Goal: Navigation & Orientation: Find specific page/section

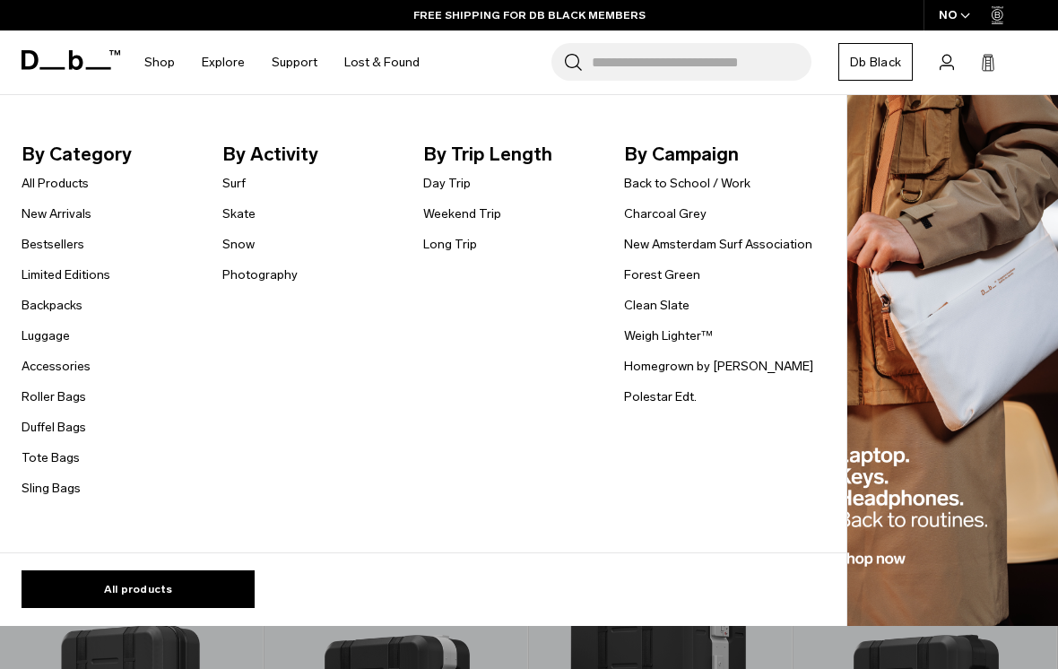
click at [38, 182] on link "All Products" at bounding box center [55, 183] width 67 height 19
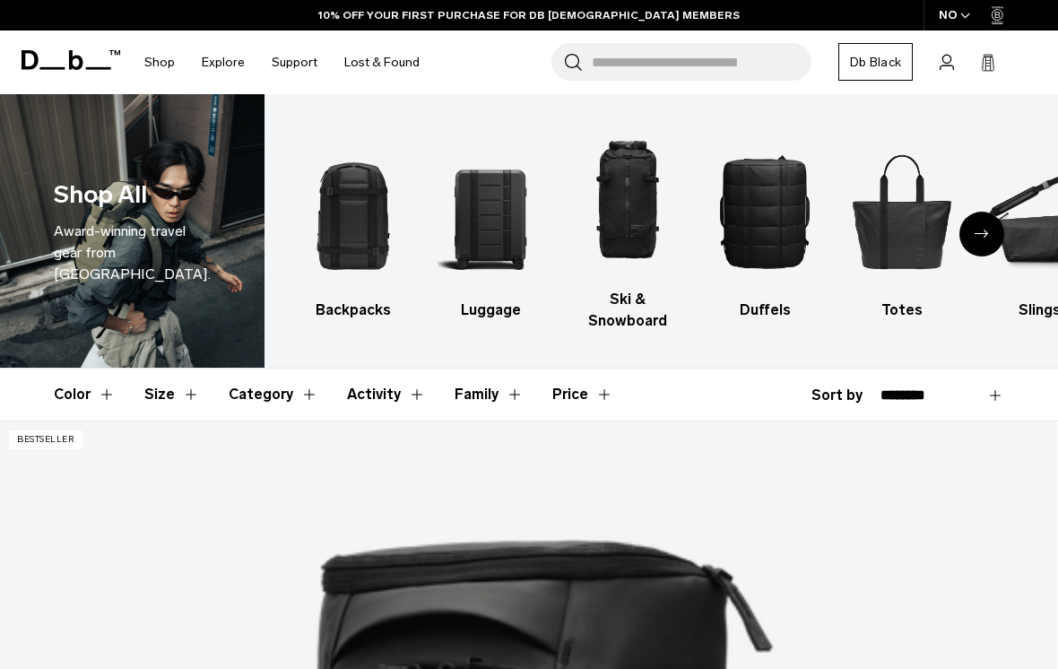
click at [255, 368] on button "Category" at bounding box center [274, 394] width 90 height 52
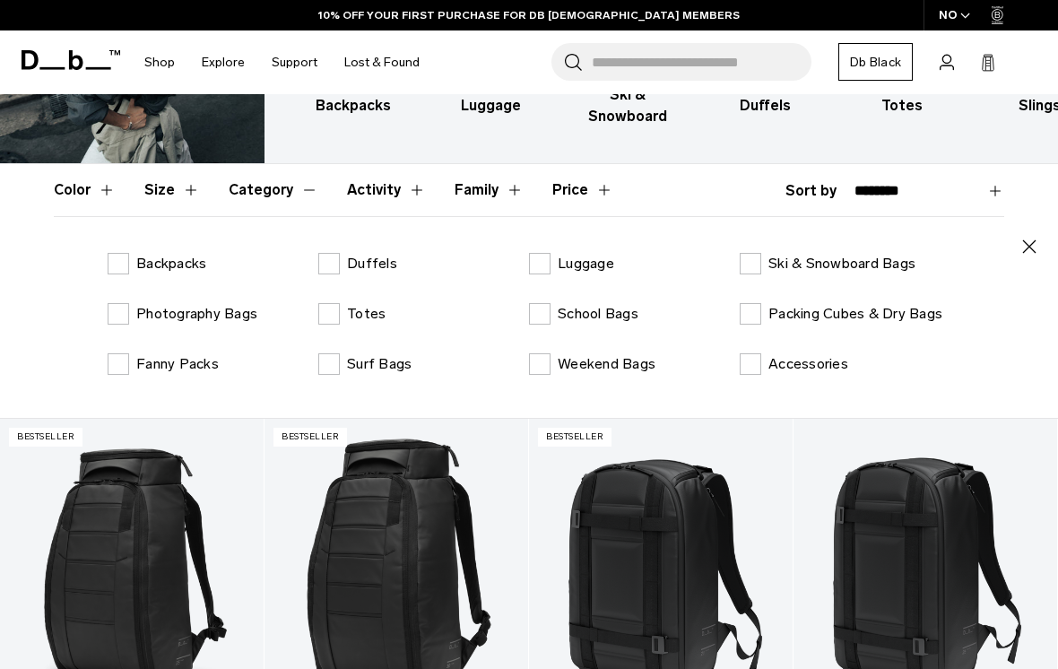
click at [260, 192] on button "Category" at bounding box center [274, 190] width 90 height 52
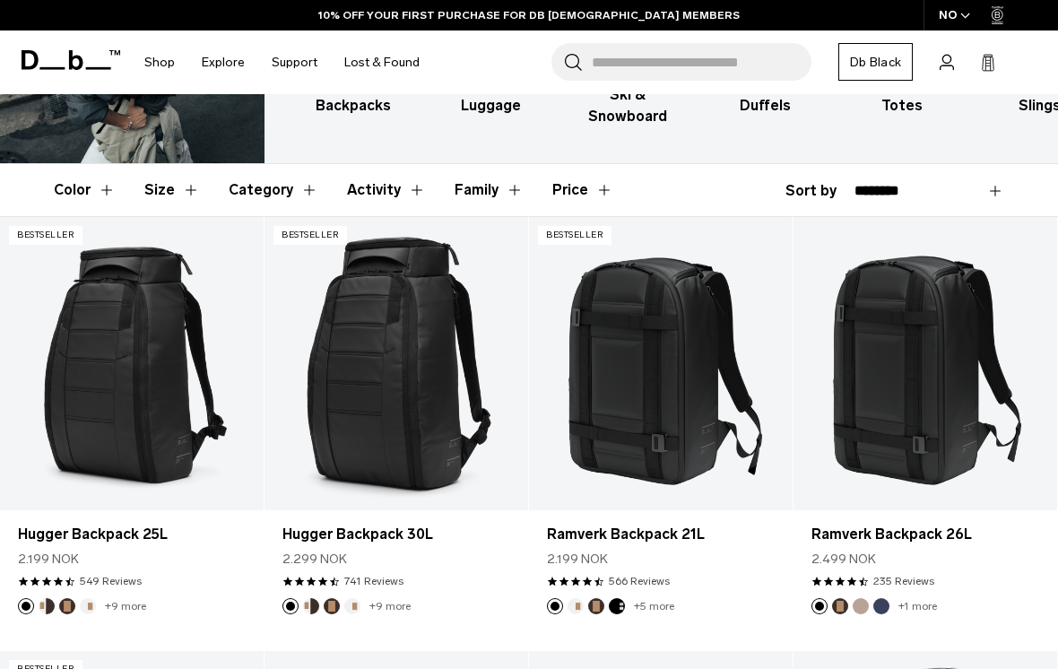
click at [257, 195] on button "Category" at bounding box center [274, 190] width 90 height 52
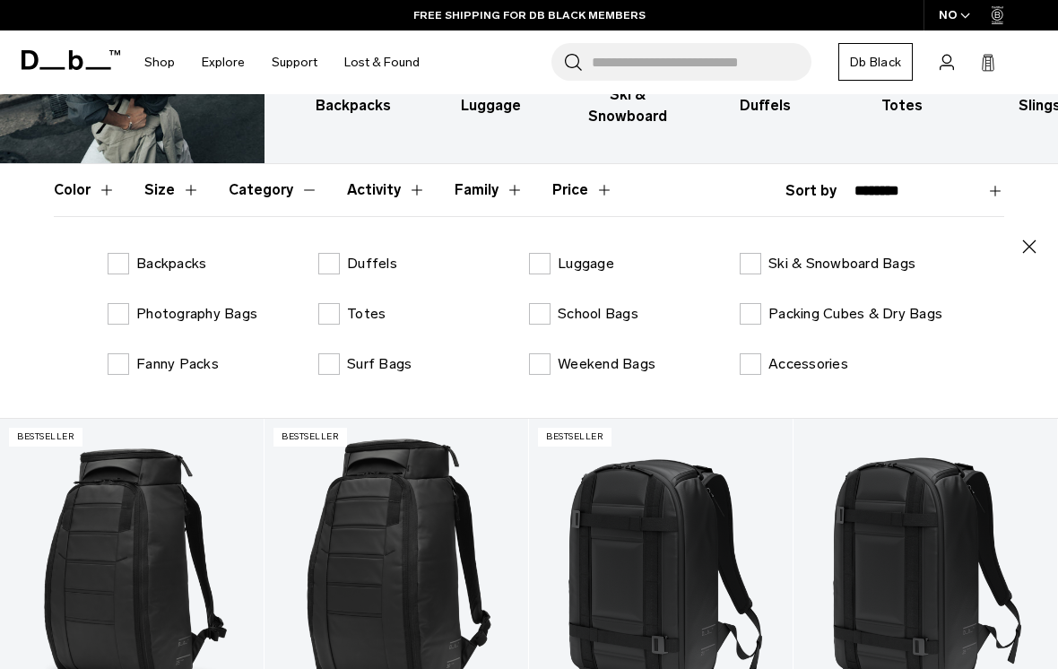
click at [602, 317] on p "School Bags" at bounding box center [598, 314] width 81 height 22
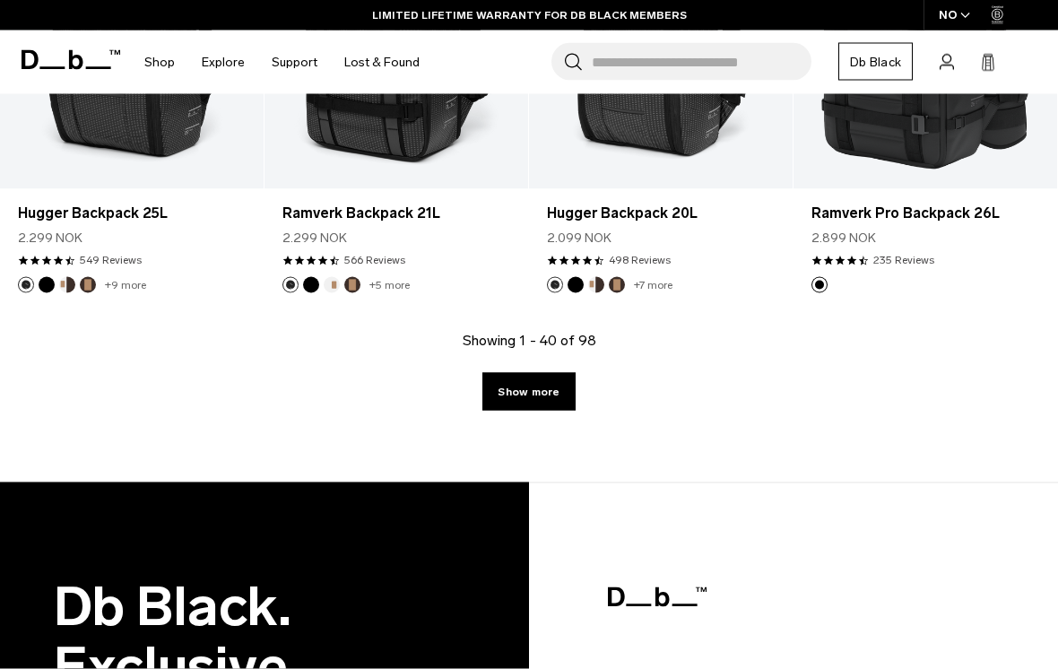
scroll to position [4695, 0]
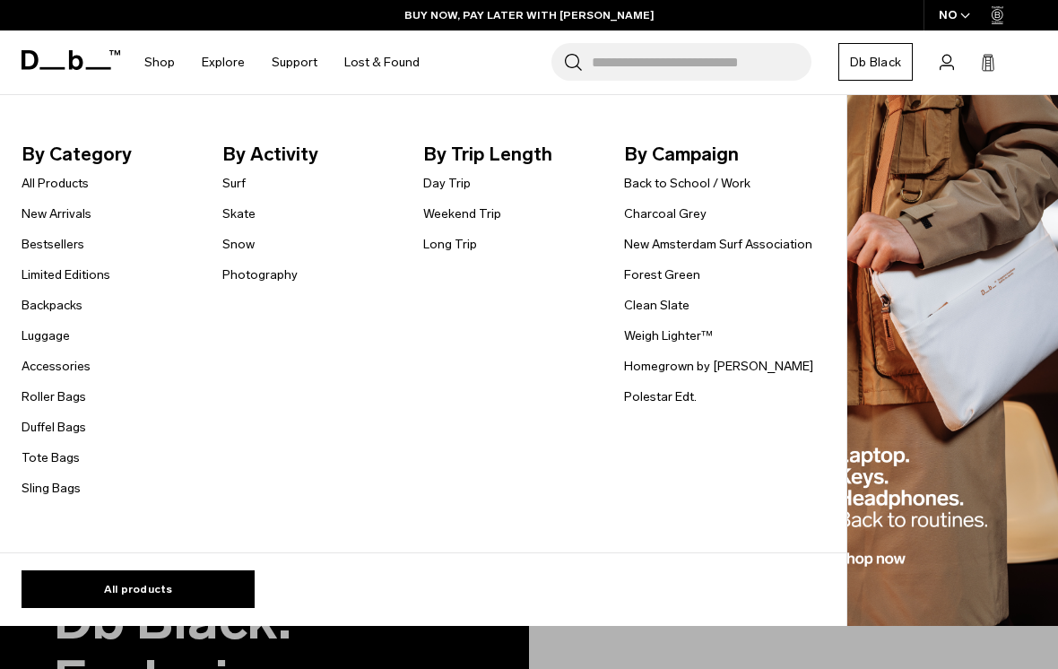
click at [33, 428] on link "Duffel Bags" at bounding box center [54, 427] width 65 height 19
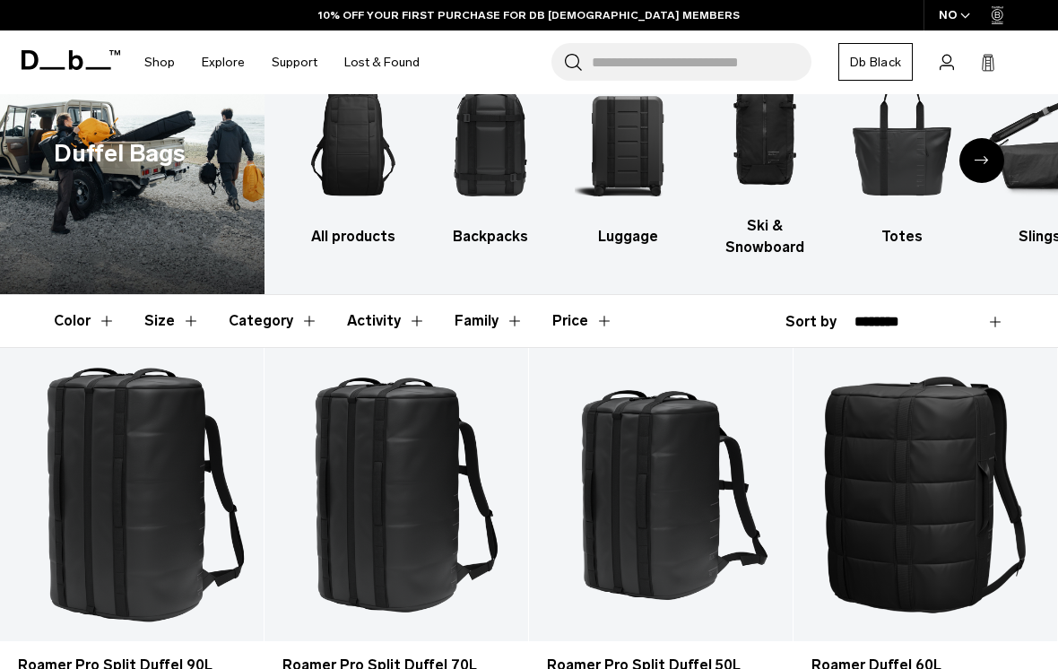
click at [370, 322] on button "Activity" at bounding box center [386, 321] width 79 height 52
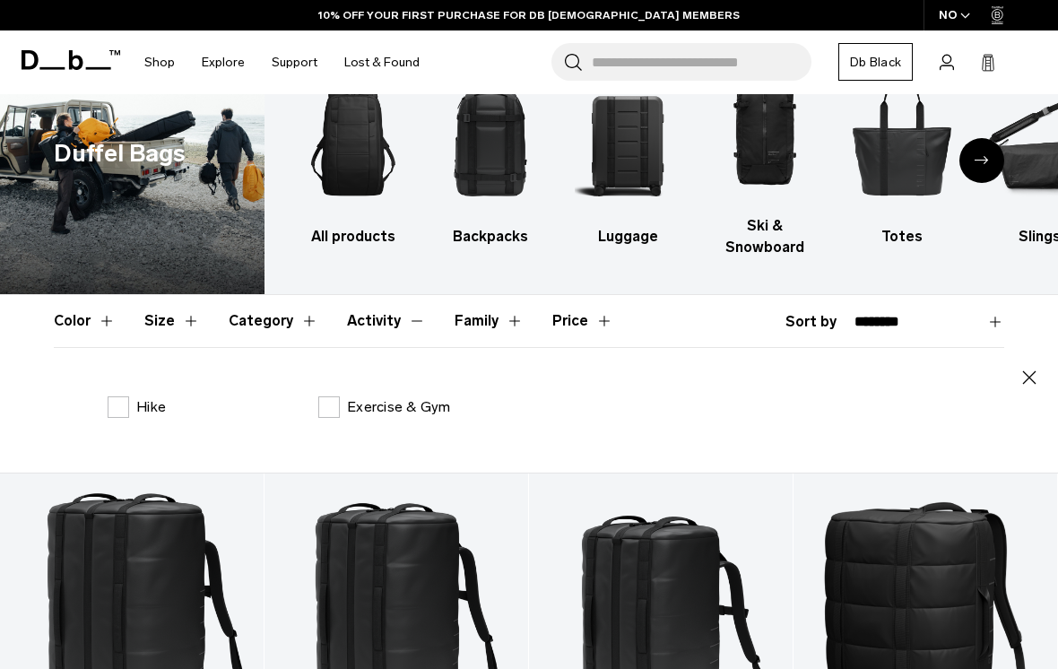
click at [368, 316] on button "Activity" at bounding box center [386, 321] width 79 height 52
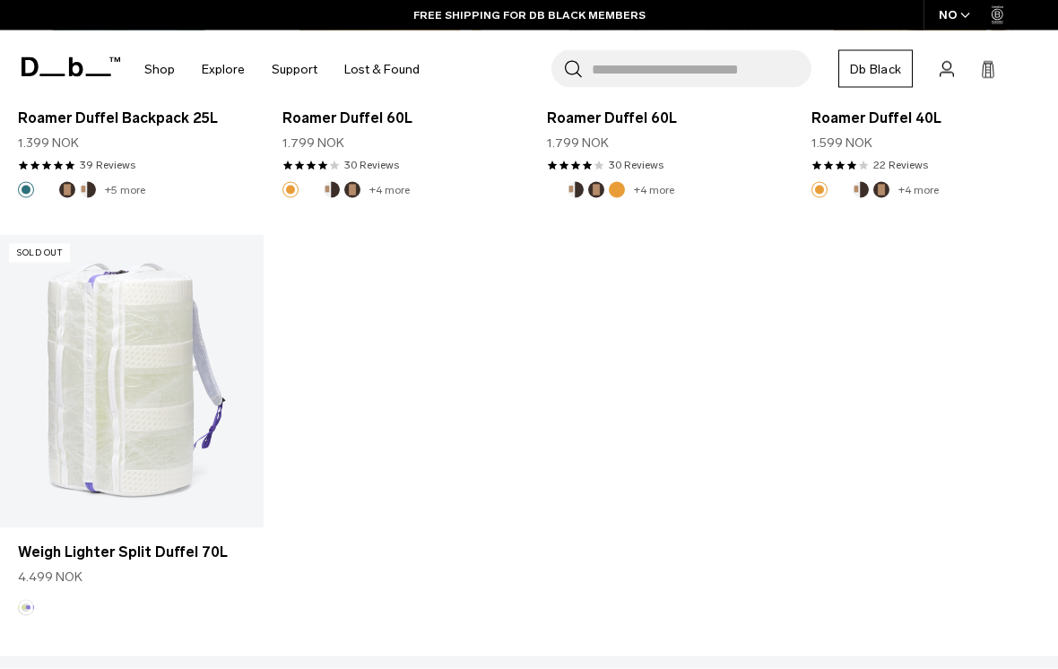
scroll to position [4228, 0]
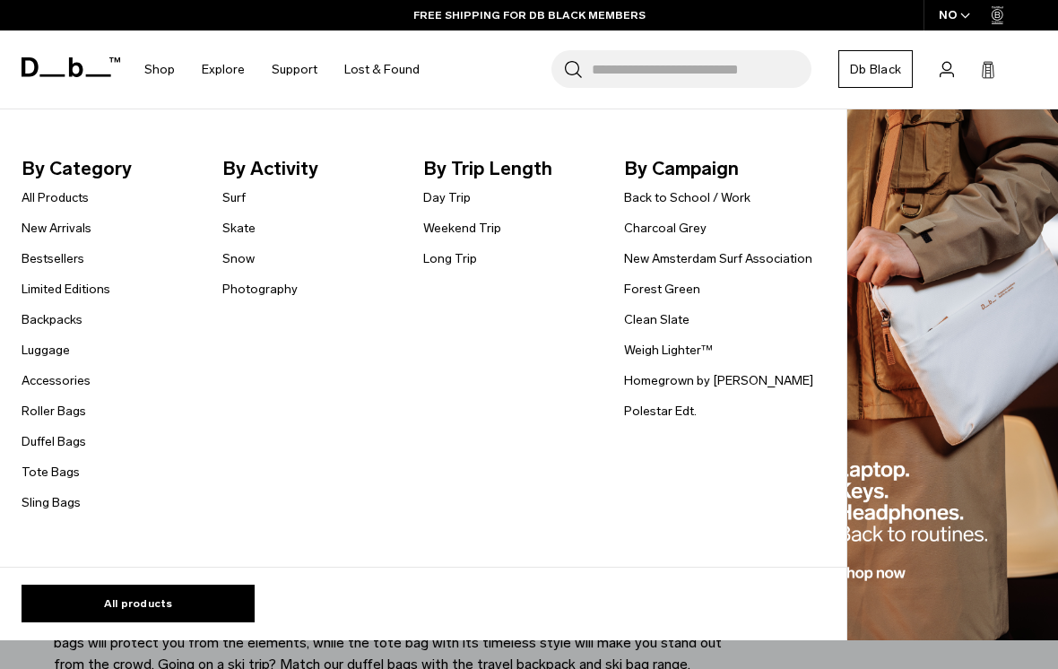
click at [34, 471] on link "Tote Bags" at bounding box center [51, 472] width 58 height 19
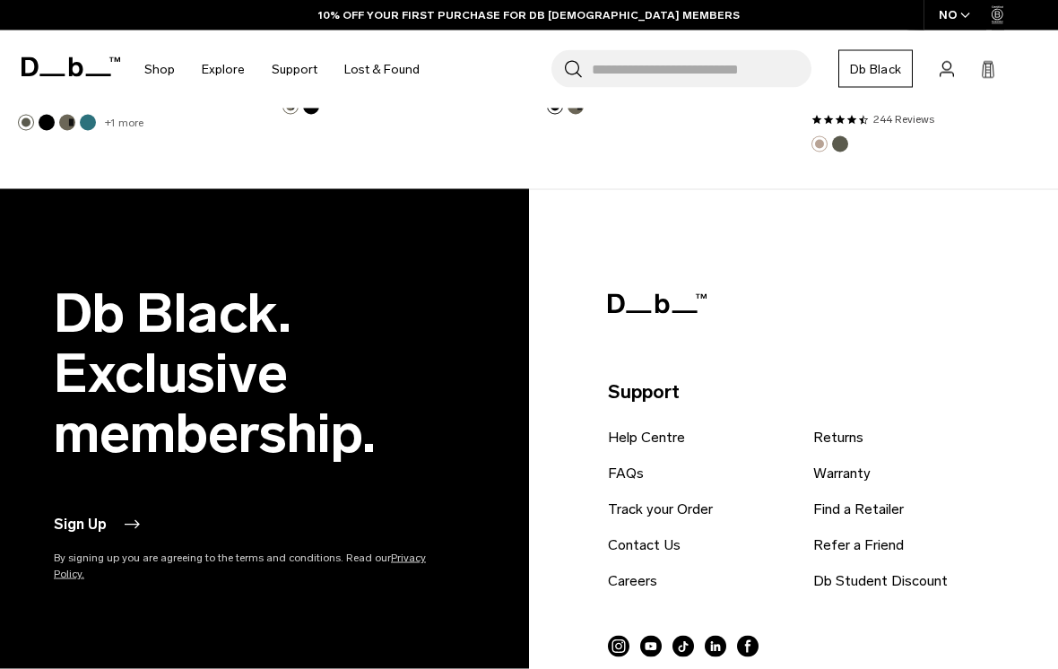
scroll to position [2445, 0]
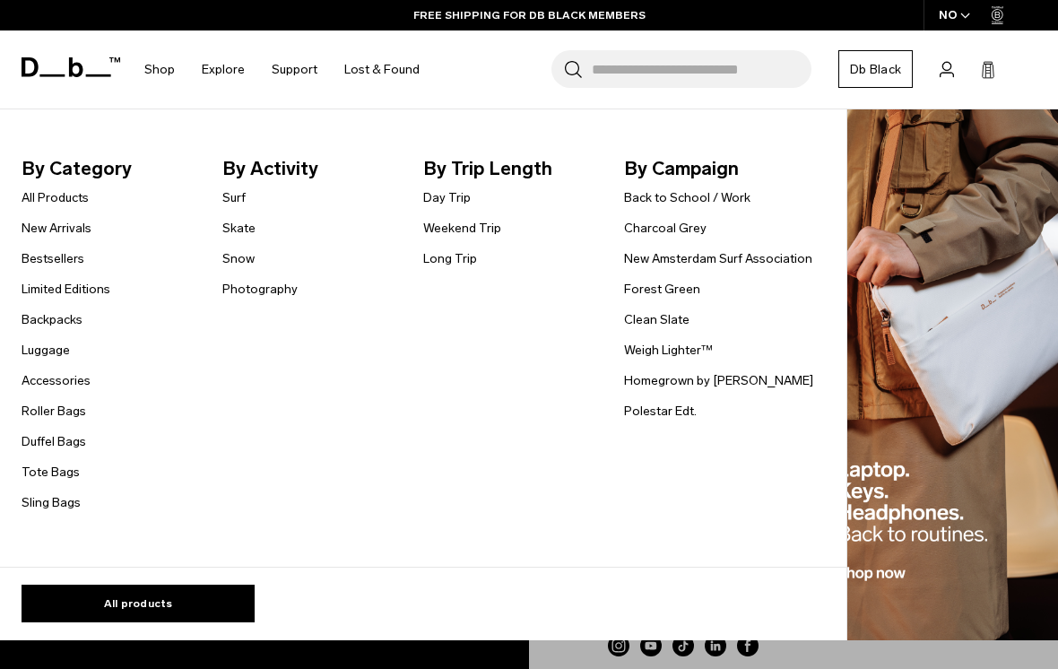
click at [238, 283] on link "Photography" at bounding box center [259, 289] width 75 height 19
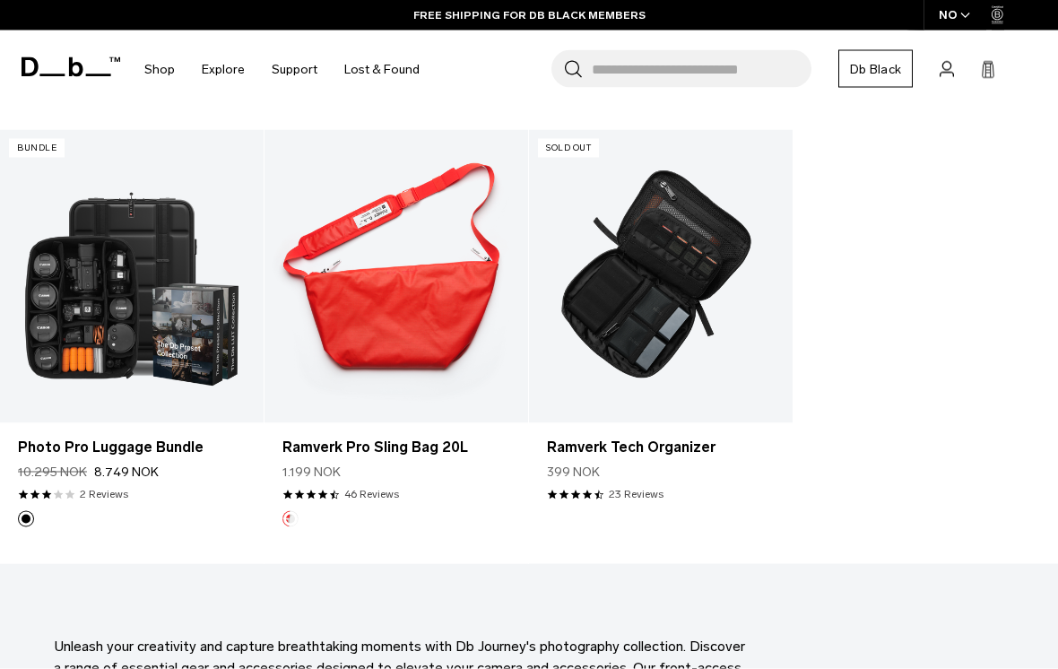
scroll to position [2936, 0]
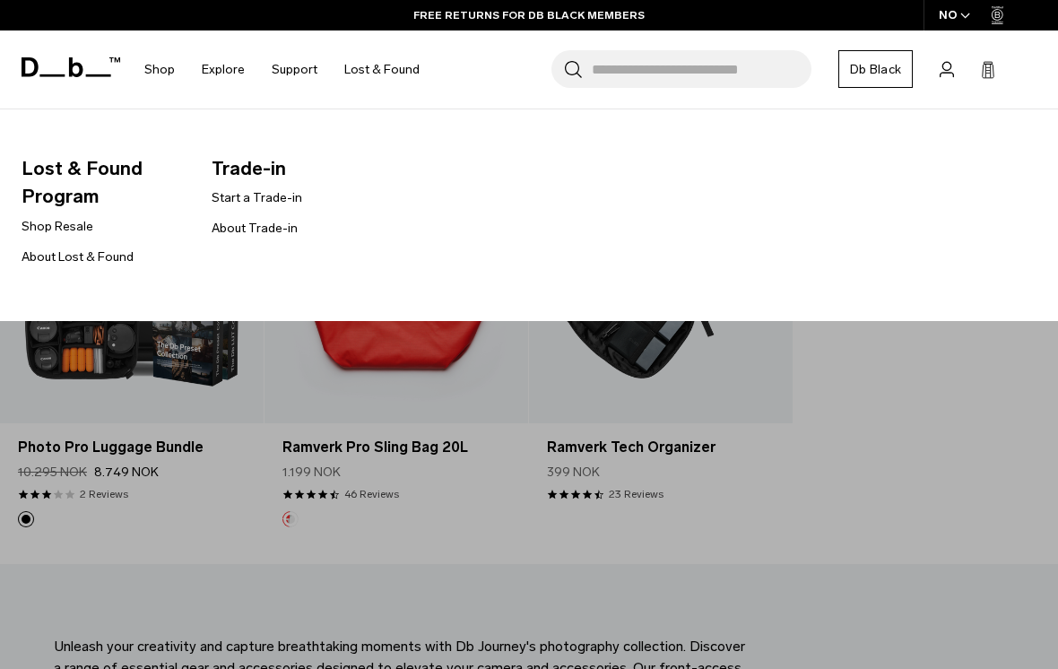
click at [44, 230] on link "Shop Resale" at bounding box center [58, 226] width 72 height 19
